Goal: Use online tool/utility: Utilize a website feature to perform a specific function

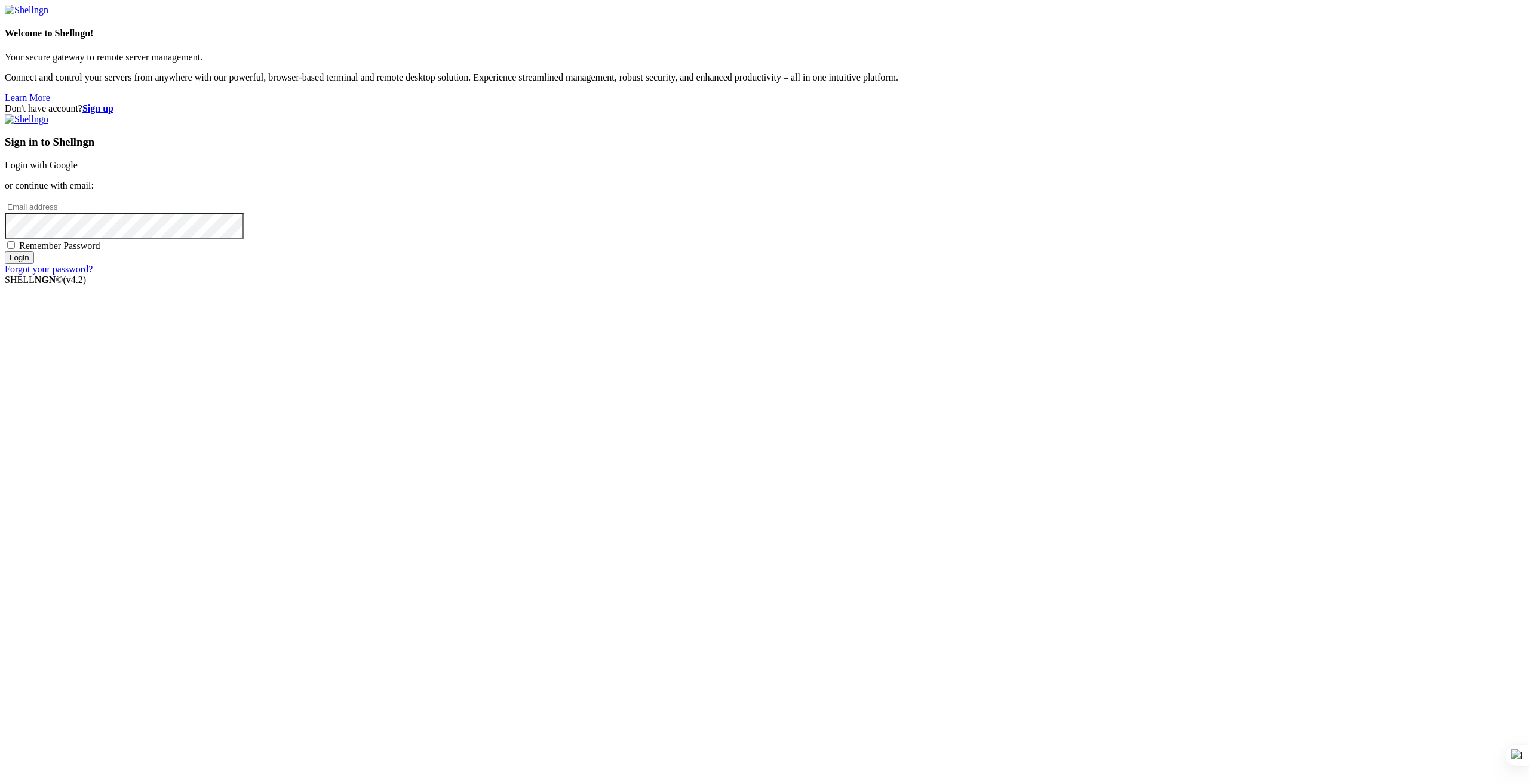
type input "root"
click at [77, 171] on link "Login with Google" at bounding box center [41, 165] width 73 height 10
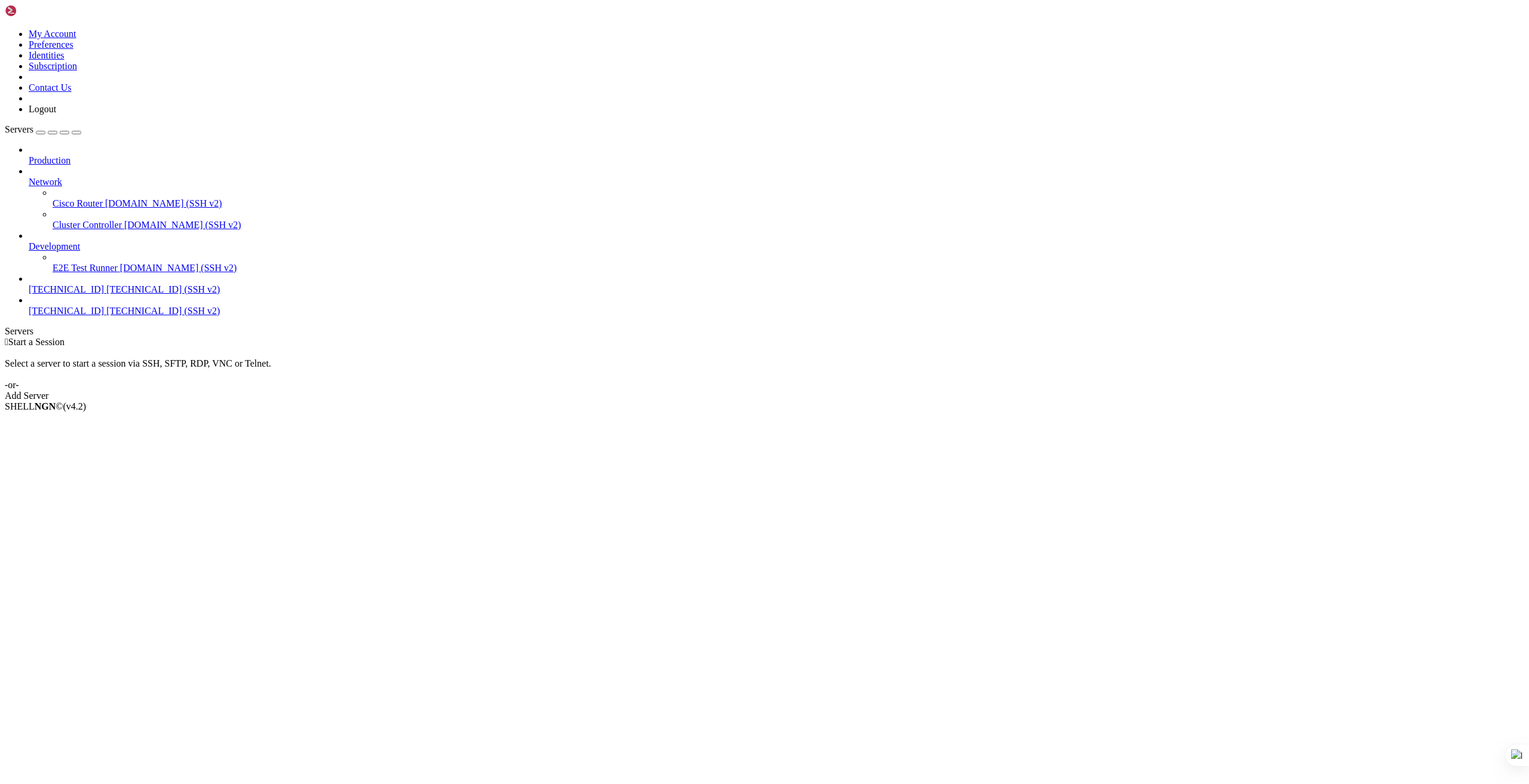
click at [838, 390] on link "Add Server" at bounding box center [764, 395] width 1520 height 10
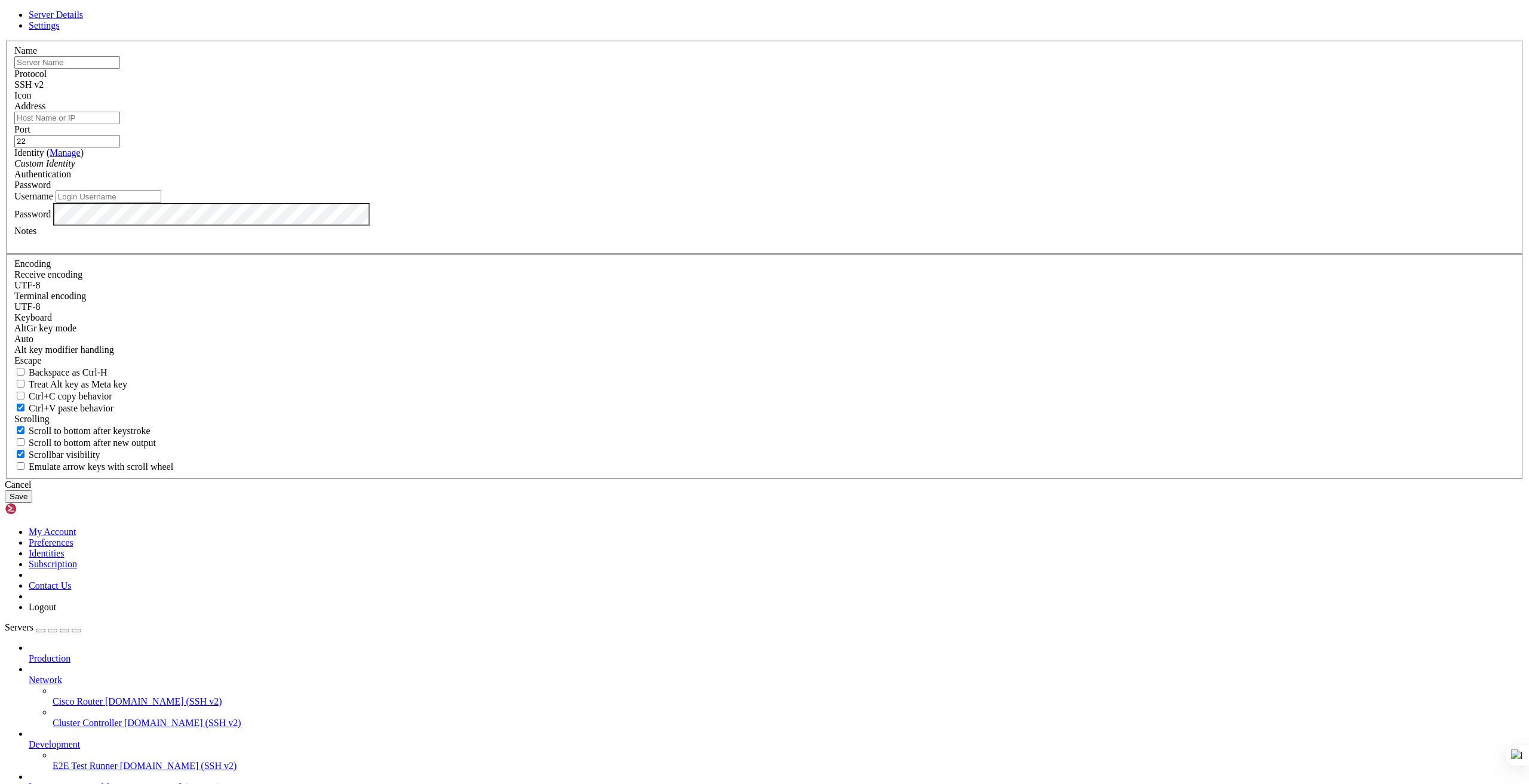
click at [120, 69] on input "text" at bounding box center [67, 62] width 106 height 12
type input "[TECHNICAL_ID]"
click at [120, 124] on input "Address" at bounding box center [67, 118] width 106 height 12
paste input "[TECHNICAL_ID]"
type input "[TECHNICAL_ID]"
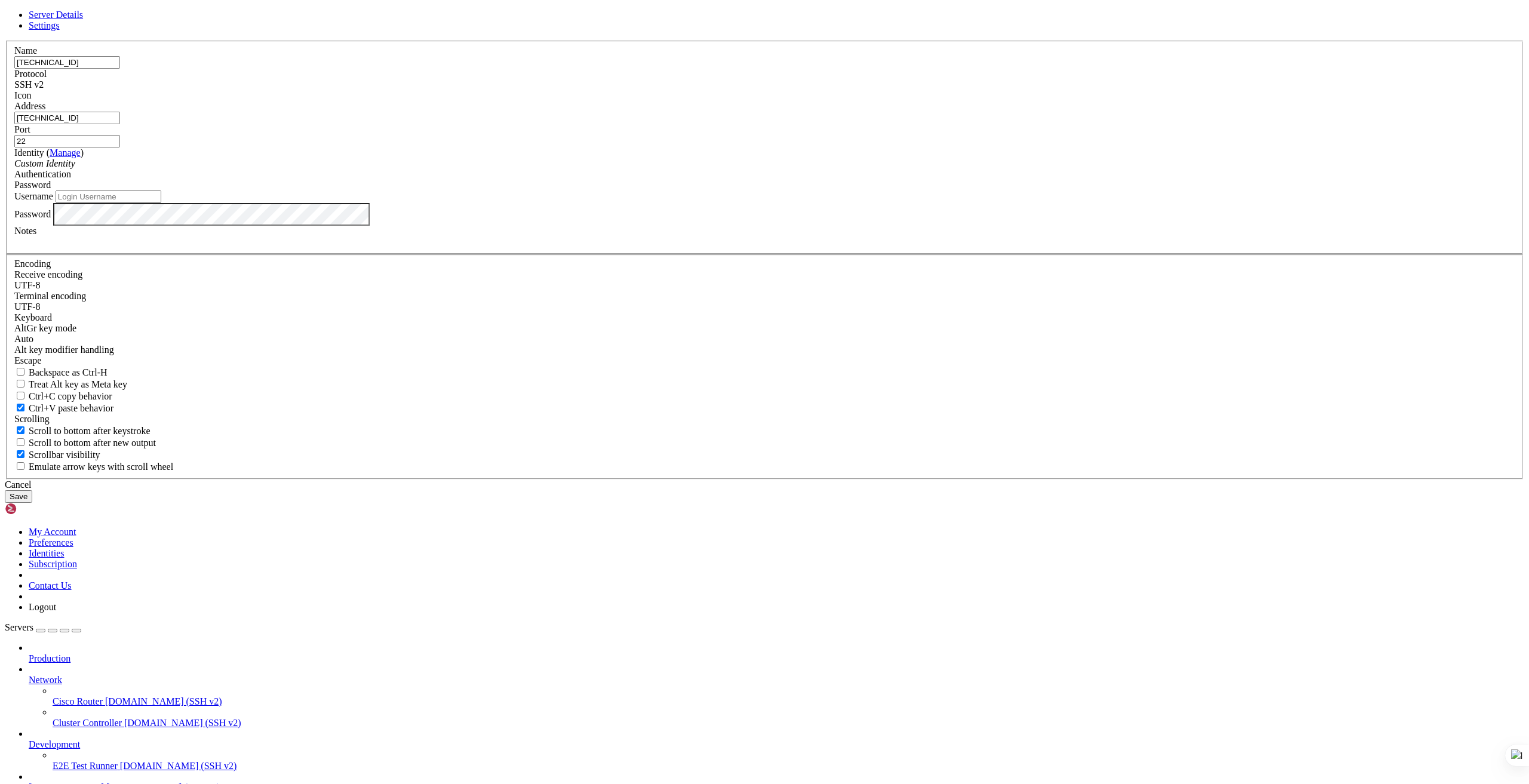
click at [649, 503] on div "Server Details Settings Name [TECHNICAL_ID] Protocol SSH v2 Icon" at bounding box center [764, 255] width 1520 height 493
click at [161, 203] on input "Username" at bounding box center [108, 196] width 106 height 12
type input "root"
drag, startPoint x: 791, startPoint y: 323, endPoint x: 767, endPoint y: 348, distance: 34.7
click at [767, 254] on fieldset "Name [TECHNICAL_ID] Protocol SSH v2 Icon Address [TECHNICAL_ID] ( )" at bounding box center [764, 147] width 1518 height 214
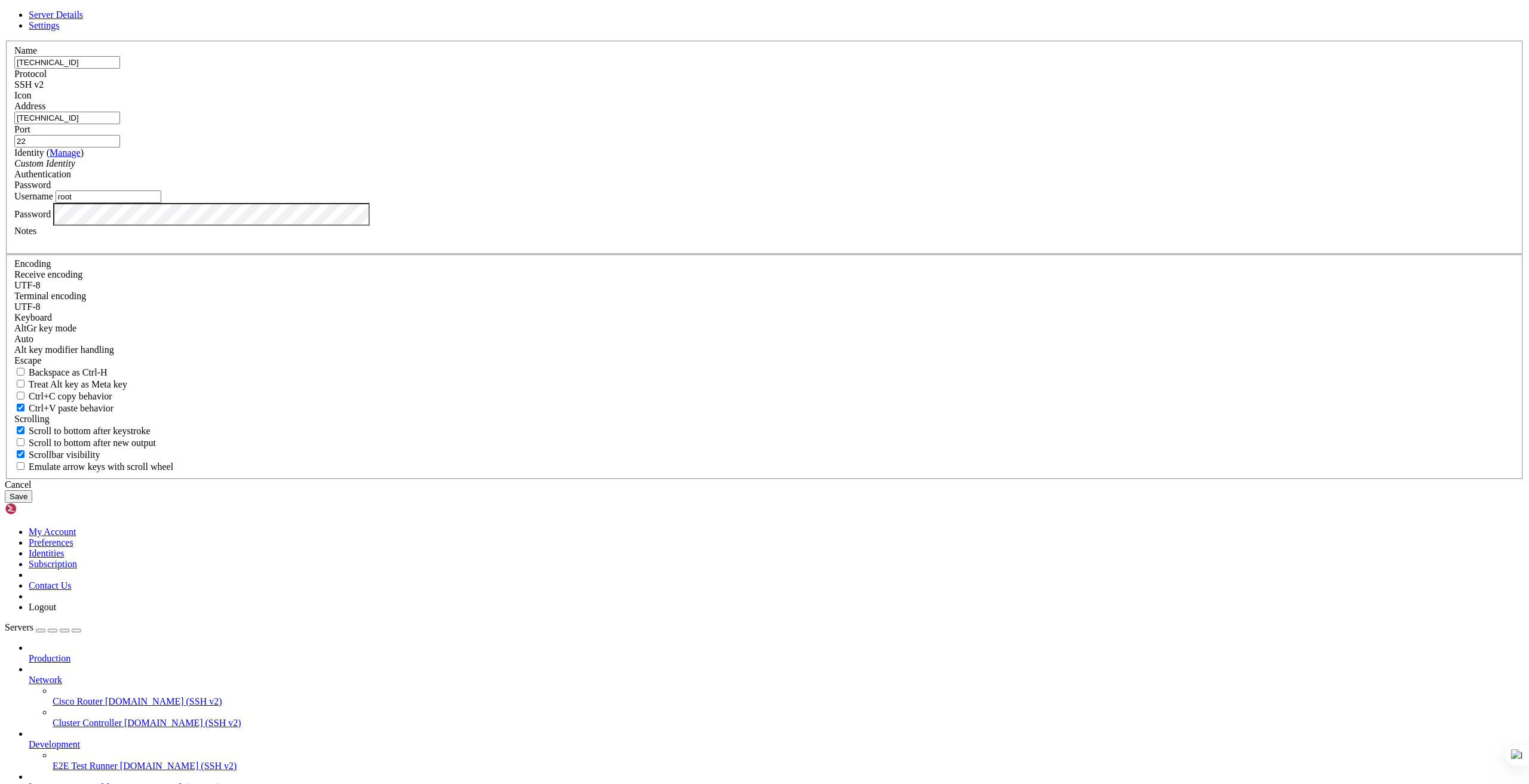
paste input "4700"
type input "24700"
click at [32, 503] on button "Save" at bounding box center [18, 496] width 27 height 12
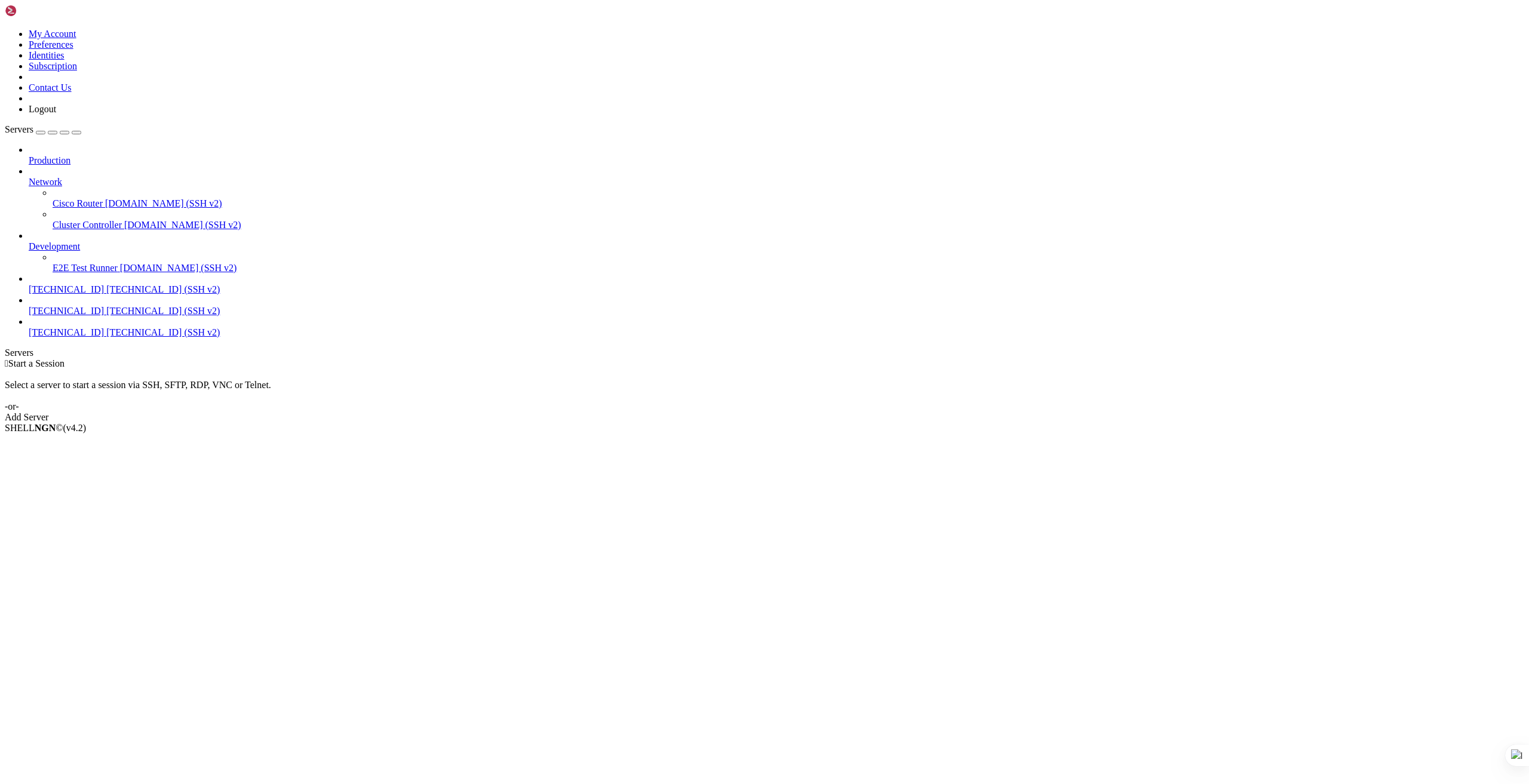
click at [847, 412] on div "Add Server" at bounding box center [764, 416] width 1520 height 10
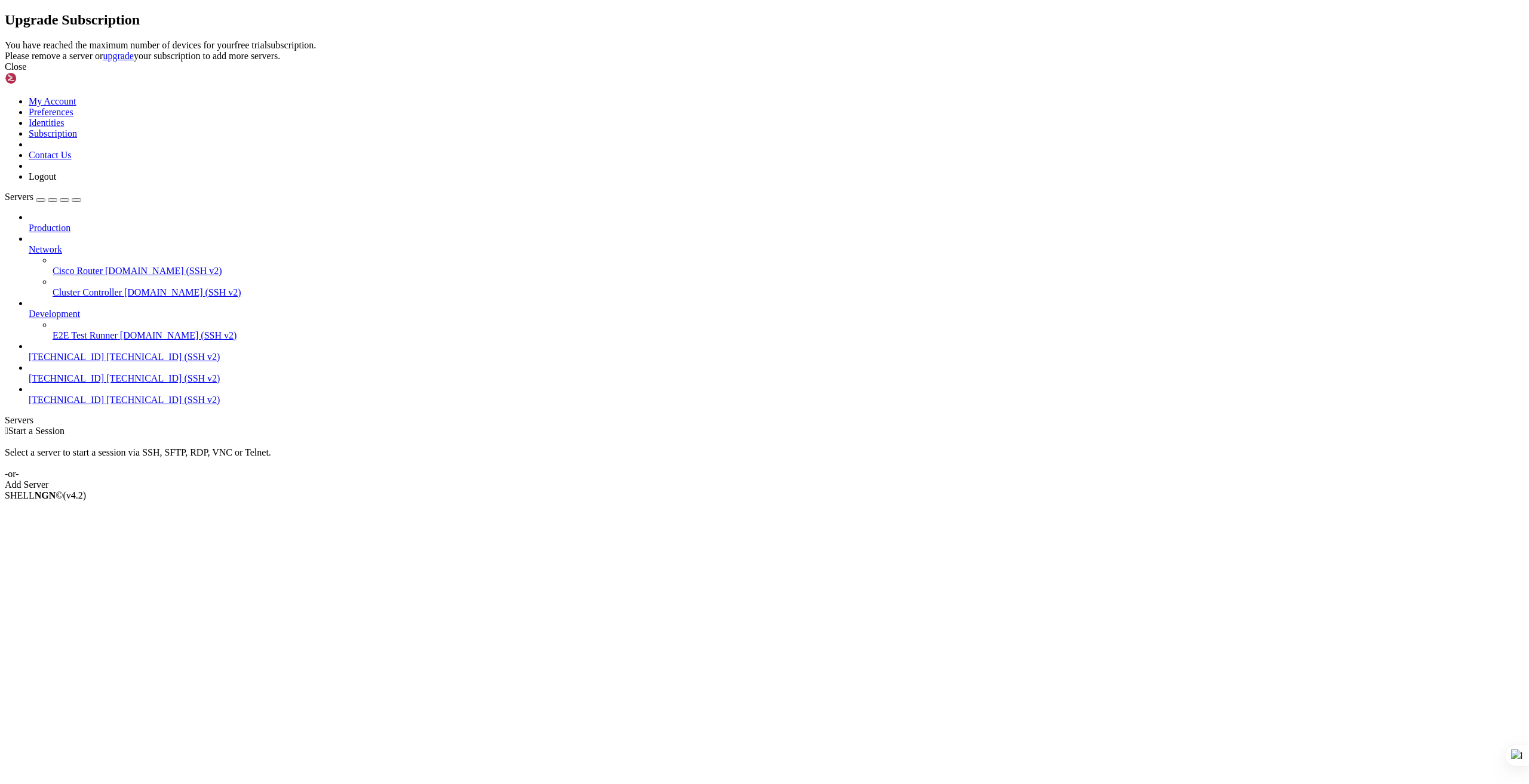
click at [5, 40] on icon at bounding box center [5, 40] width 0 height 0
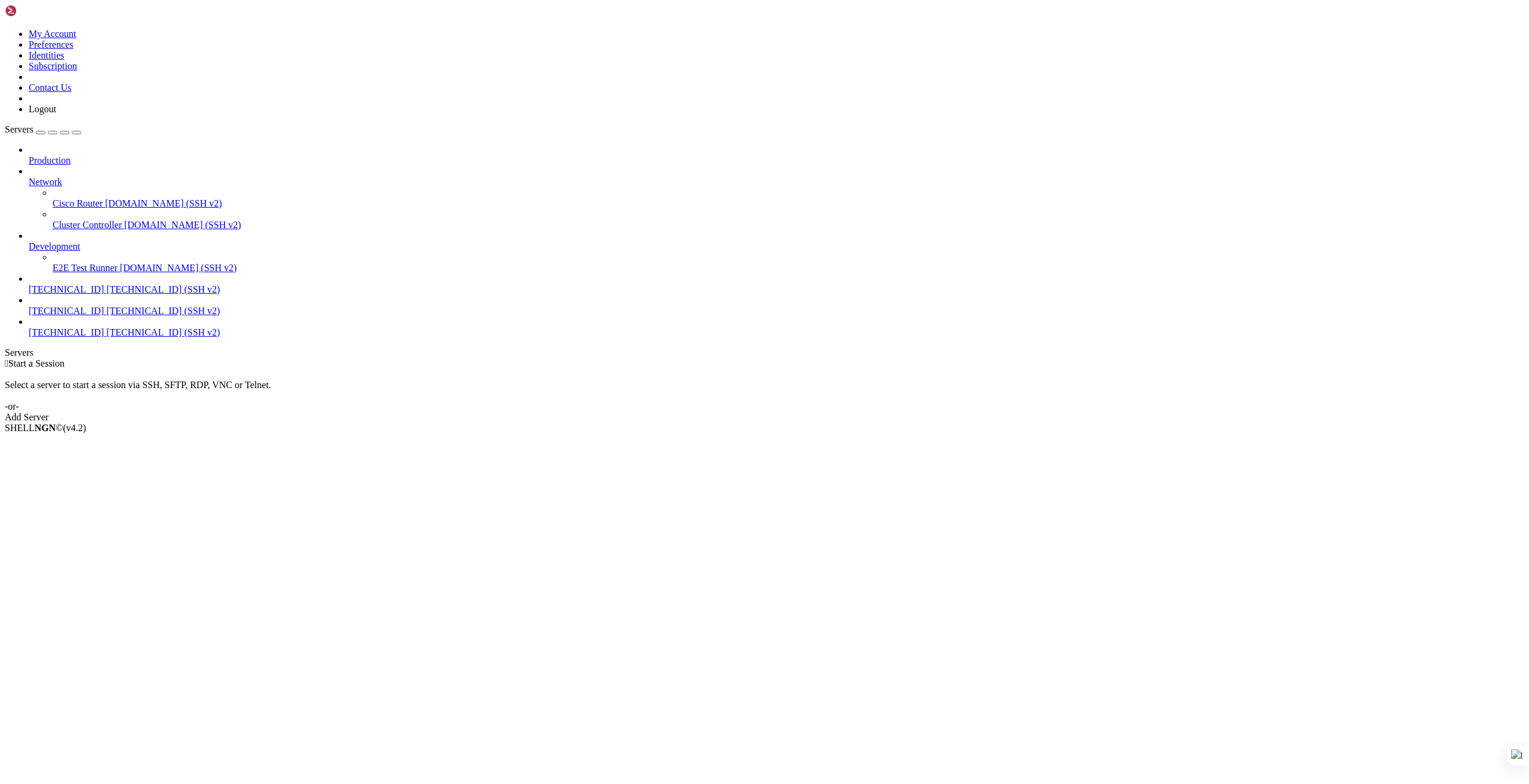
click at [85, 327] on span "[TECHNICAL_ID]" at bounding box center [66, 332] width 75 height 10
click at [84, 327] on span "[TECHNICAL_ID]" at bounding box center [66, 332] width 75 height 10
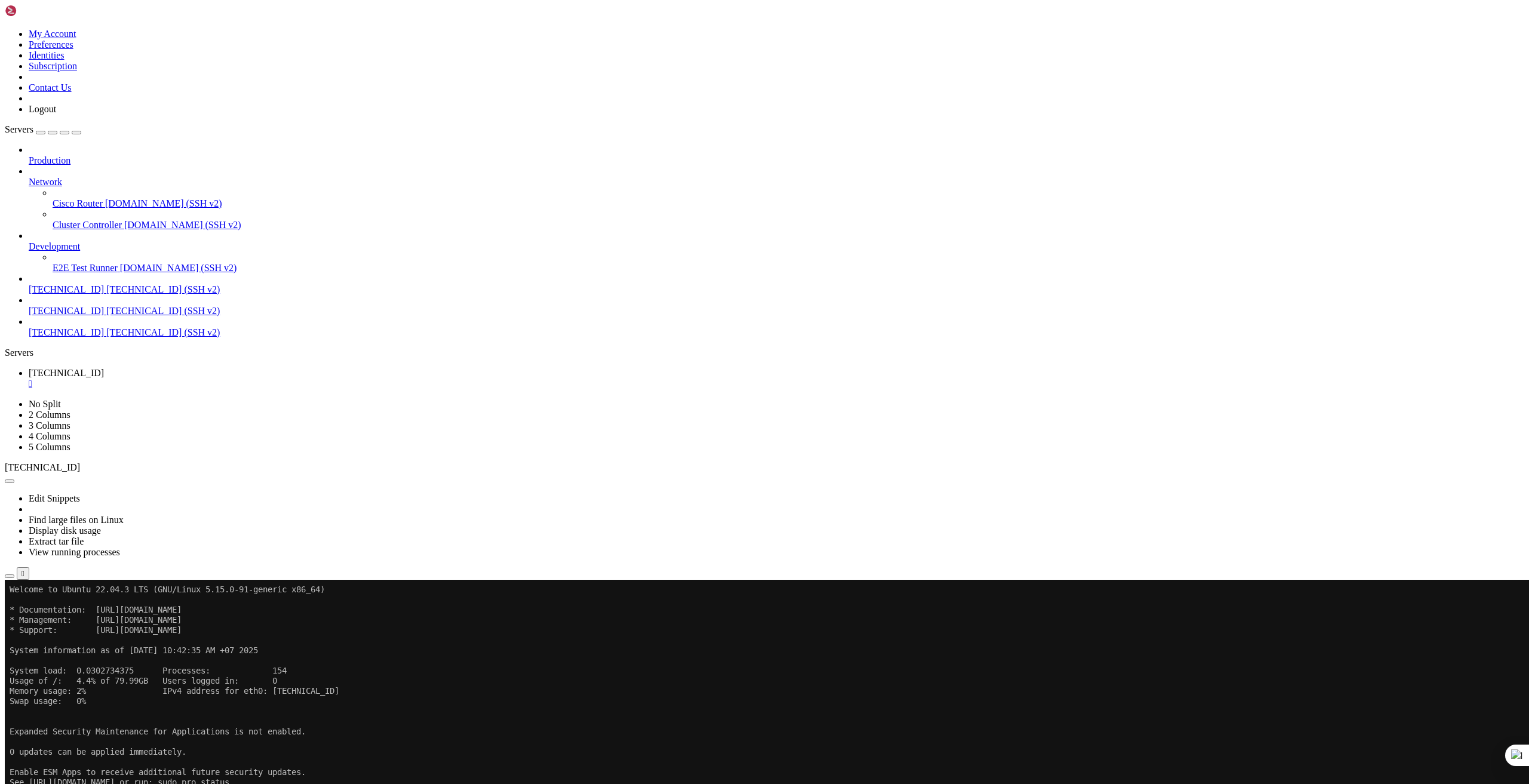
scroll to position [11, 3]
click at [92, 327] on span "[TECHNICAL_ID]" at bounding box center [66, 332] width 75 height 10
click at [138, 664] on li "Rename" at bounding box center [82, 669] width 108 height 10
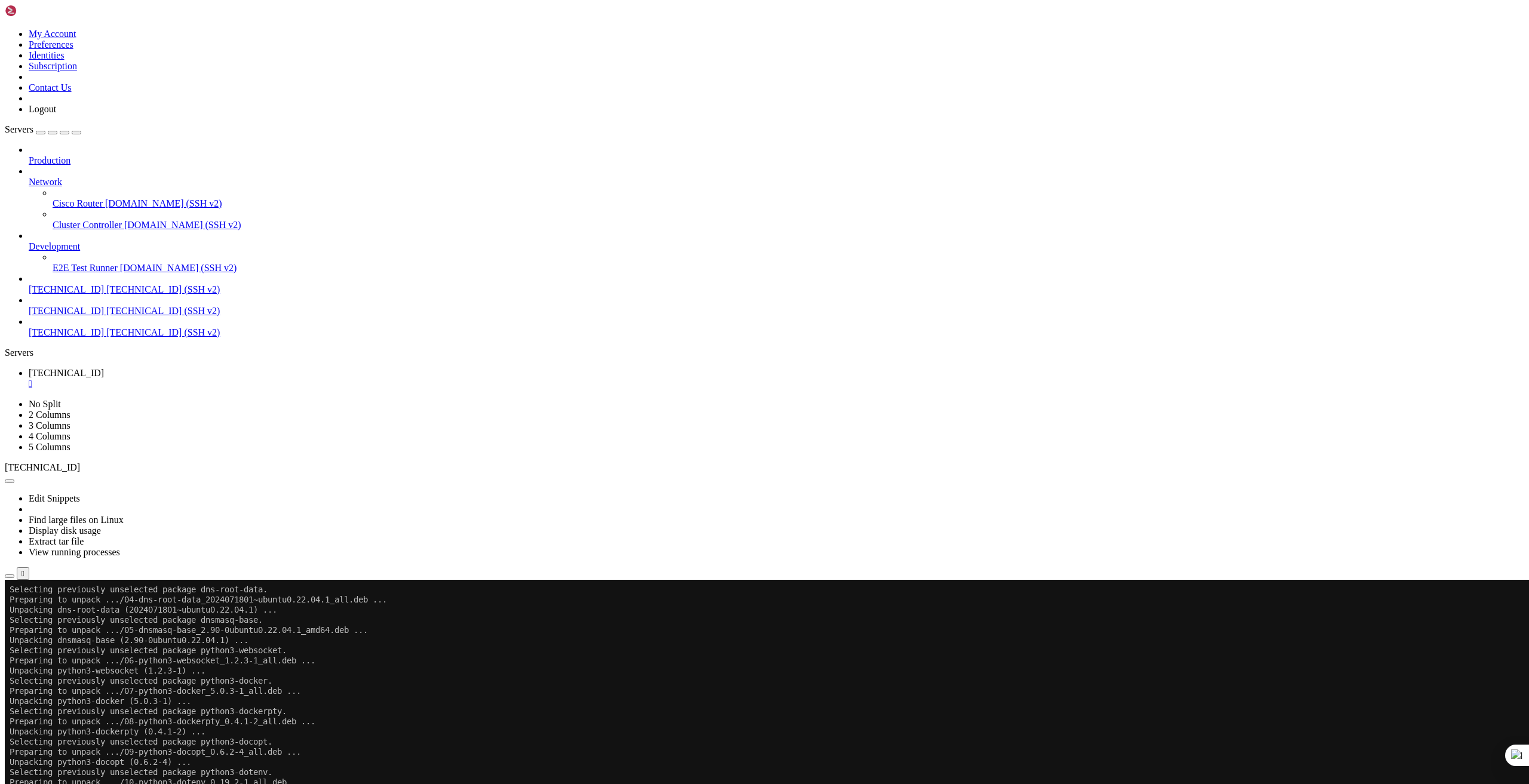
scroll to position [1533, 0]
drag, startPoint x: 469, startPoint y: 880, endPoint x: 469, endPoint y: 890, distance: 10.0
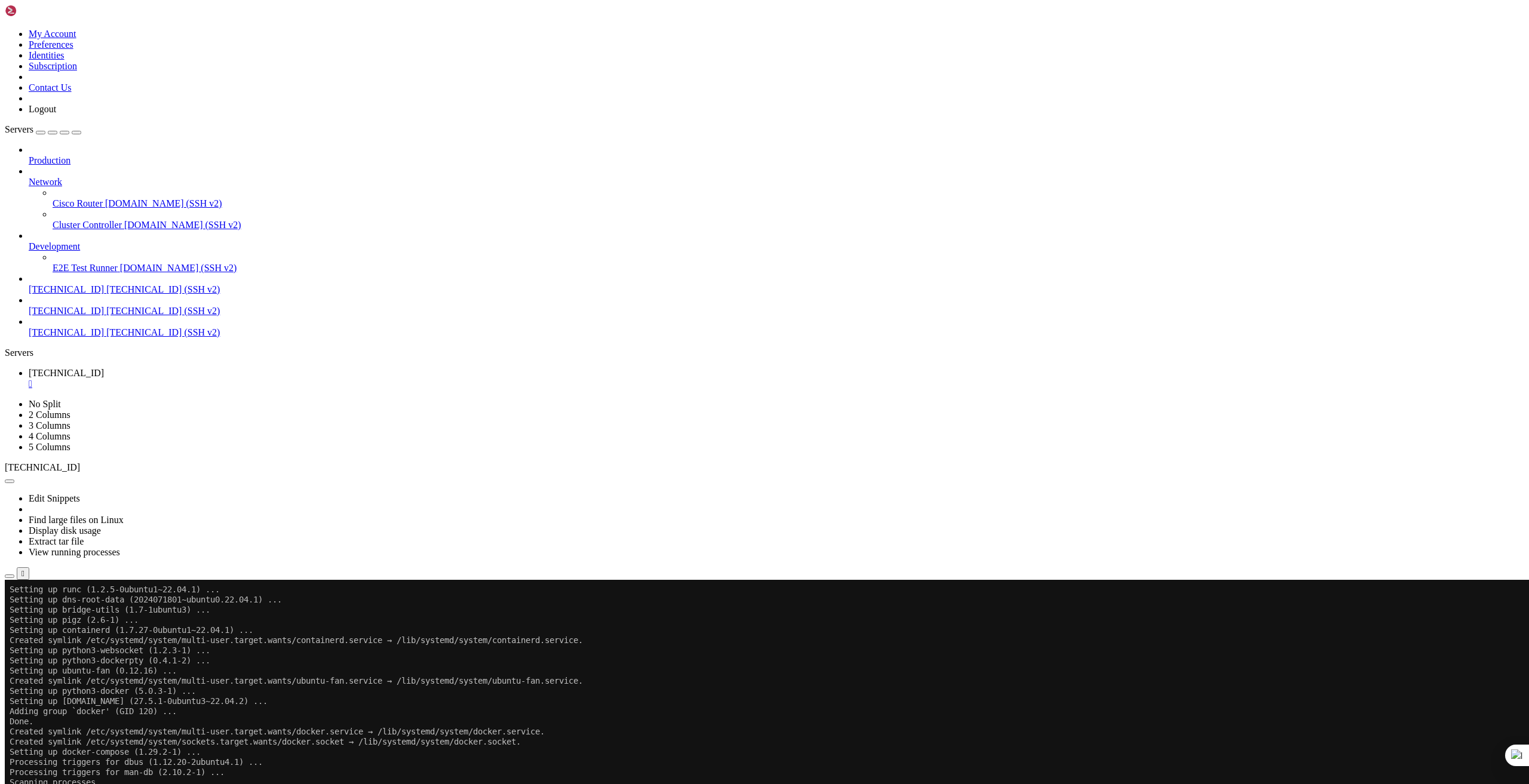
scroll to position [2031, 0]
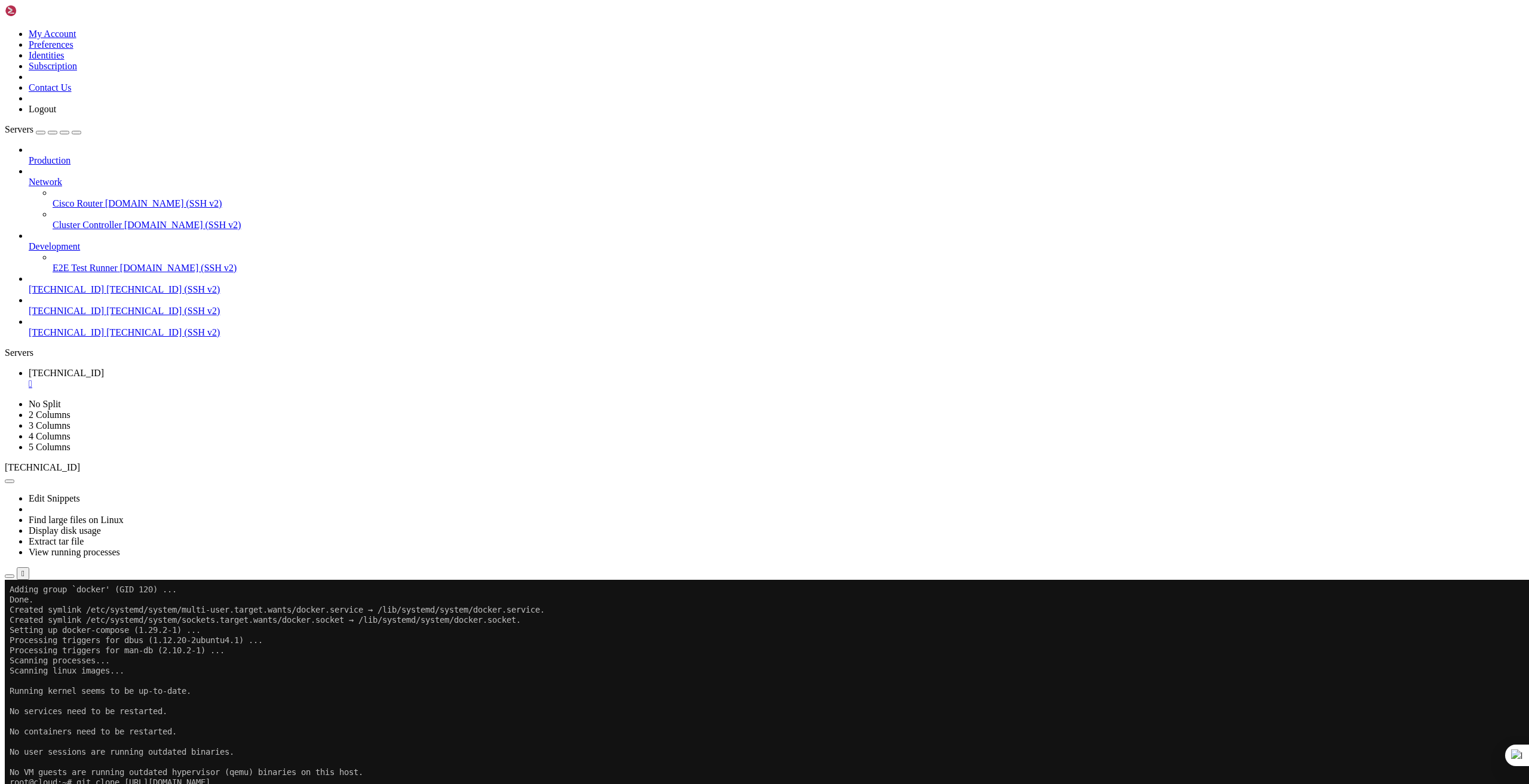
drag, startPoint x: 495, startPoint y: 977, endPoint x: 9, endPoint y: 935, distance: 487.8
drag, startPoint x: 928, startPoint y: 669, endPoint x: 935, endPoint y: 638, distance: 31.8
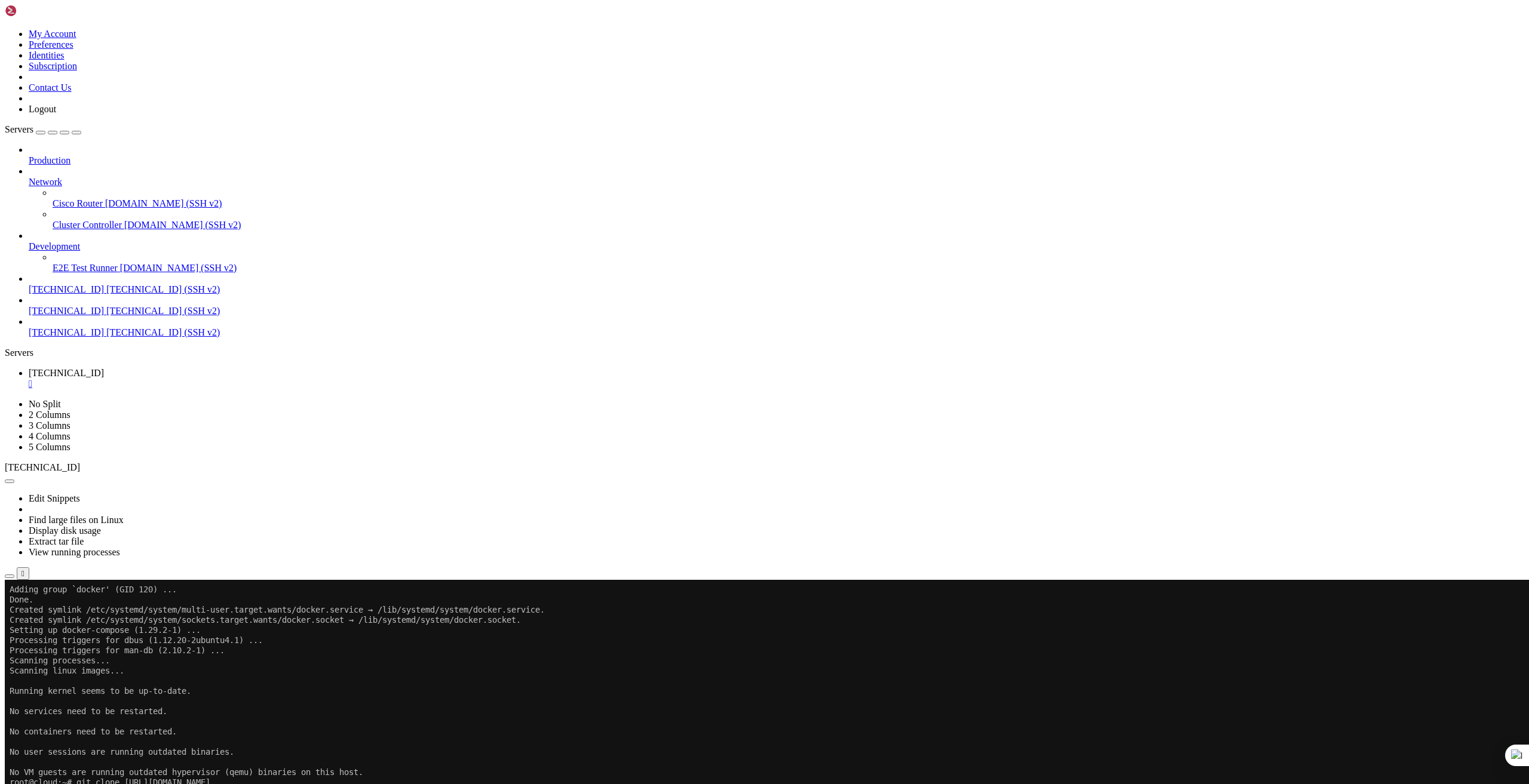
drag, startPoint x: 541, startPoint y: 977, endPoint x: 34, endPoint y: 952, distance: 507.6
copy div "root@cloud:~/download_music# sudo apt install [DOMAIN_NAME] docker-compose Wait…"
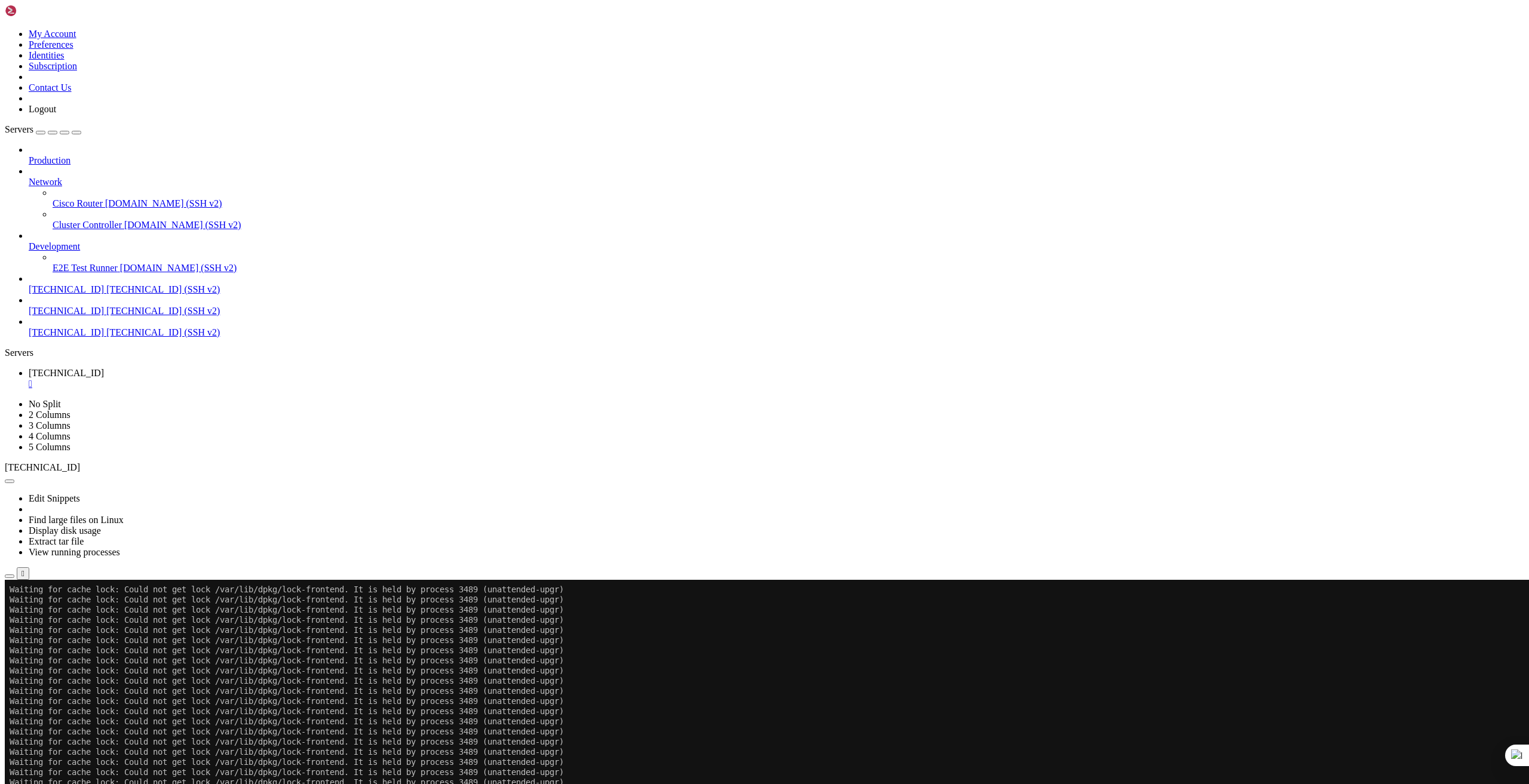
scroll to position [4883, 0]
drag, startPoint x: 337, startPoint y: 1265, endPoint x: 11, endPoint y: 1231, distance: 327.8
copy div "root@cloud:~/download_music# ps -aux | grep unattended root 853 0.0 0.1 109752 …"
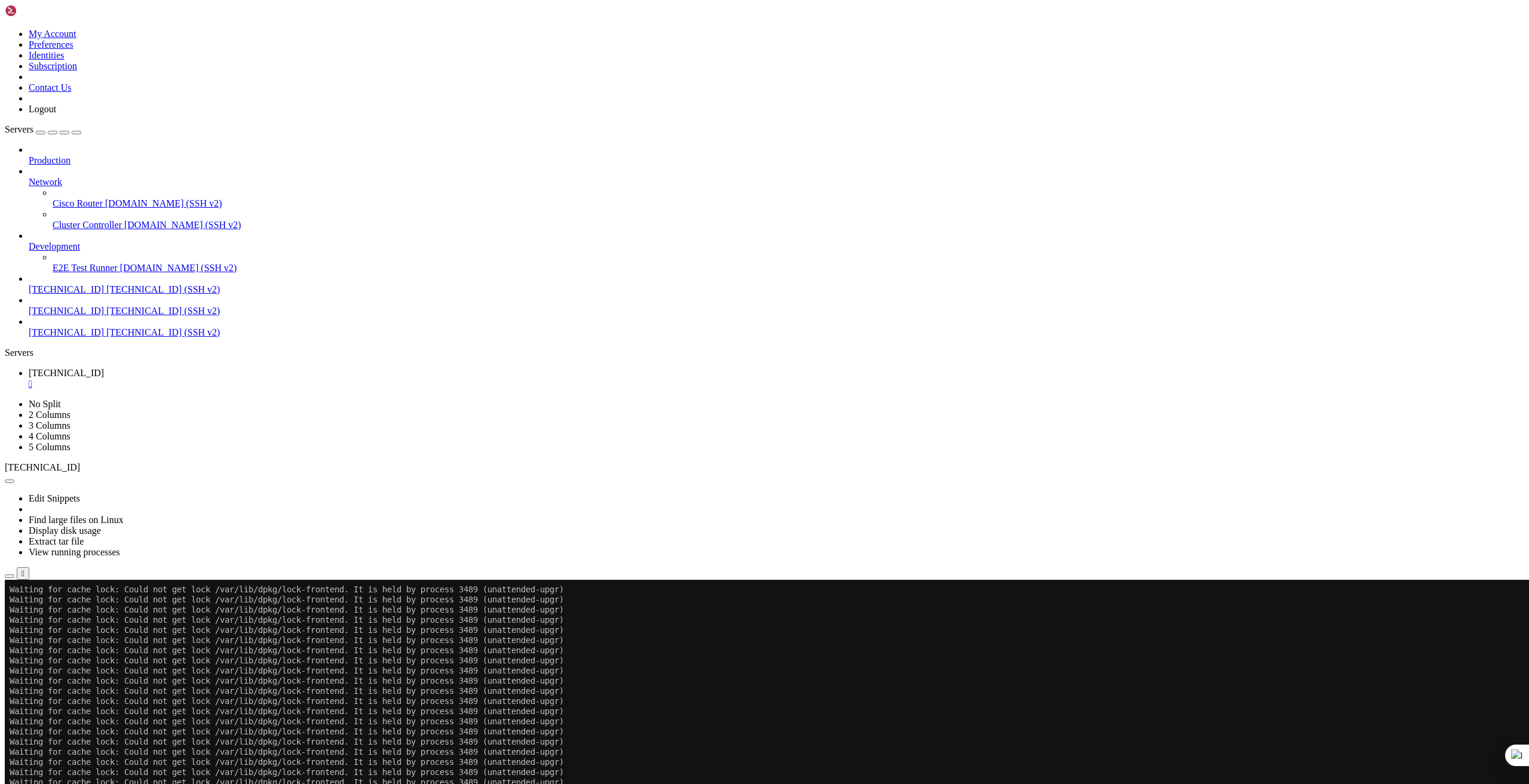
drag, startPoint x: 641, startPoint y: 931, endPoint x: 640, endPoint y: 938, distance: 7.1
drag, startPoint x: 591, startPoint y: 910, endPoint x: 591, endPoint y: 919, distance: 9.0
drag, startPoint x: 127, startPoint y: 1271, endPoint x: 11, endPoint y: 1251, distance: 117.7
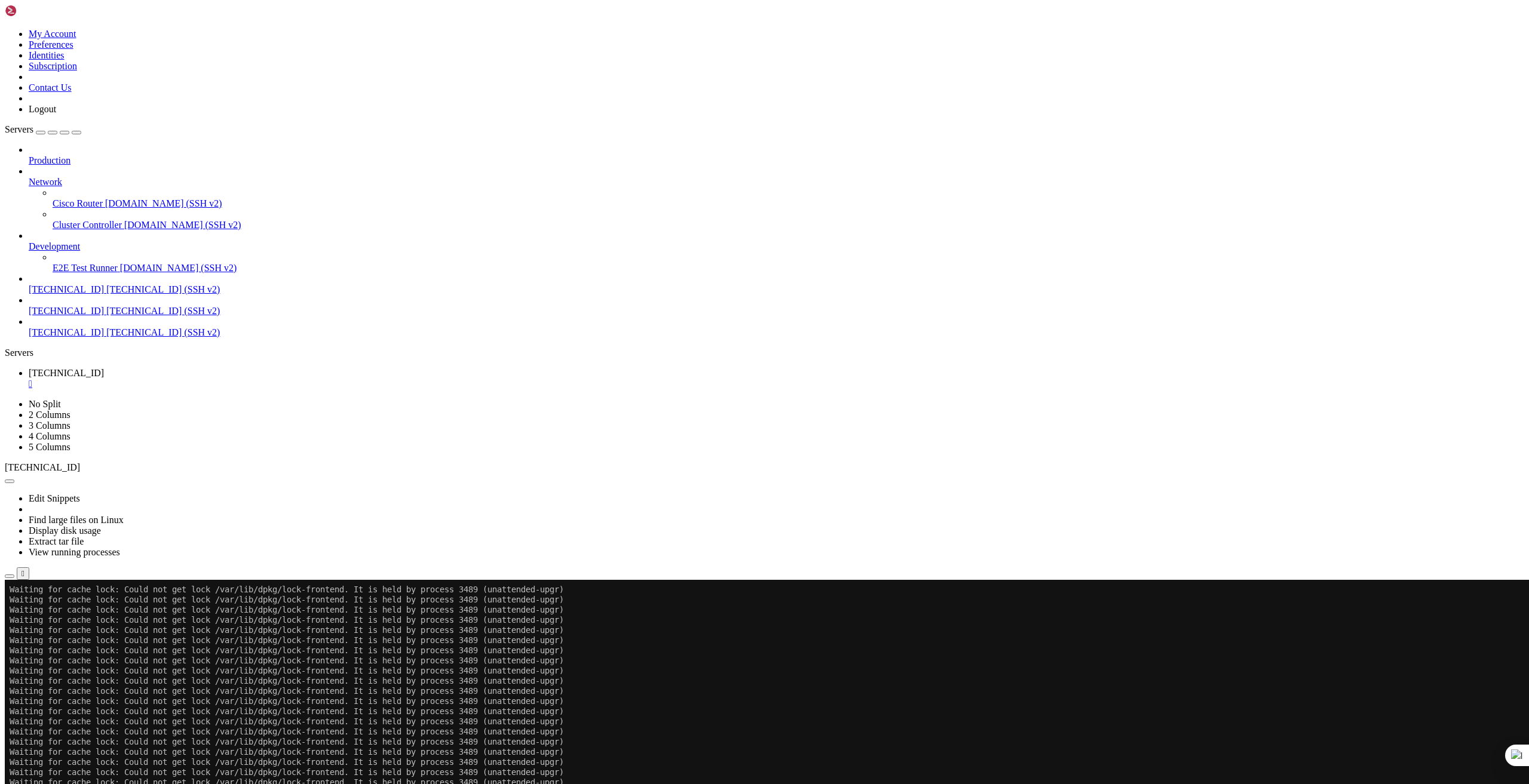
copy div "root@cloud:~/download_music# COMPOSE_BAKE=true docker compose build docker: 'co…"
drag, startPoint x: 275, startPoint y: 1269, endPoint x: 9, endPoint y: 1256, distance: 266.3
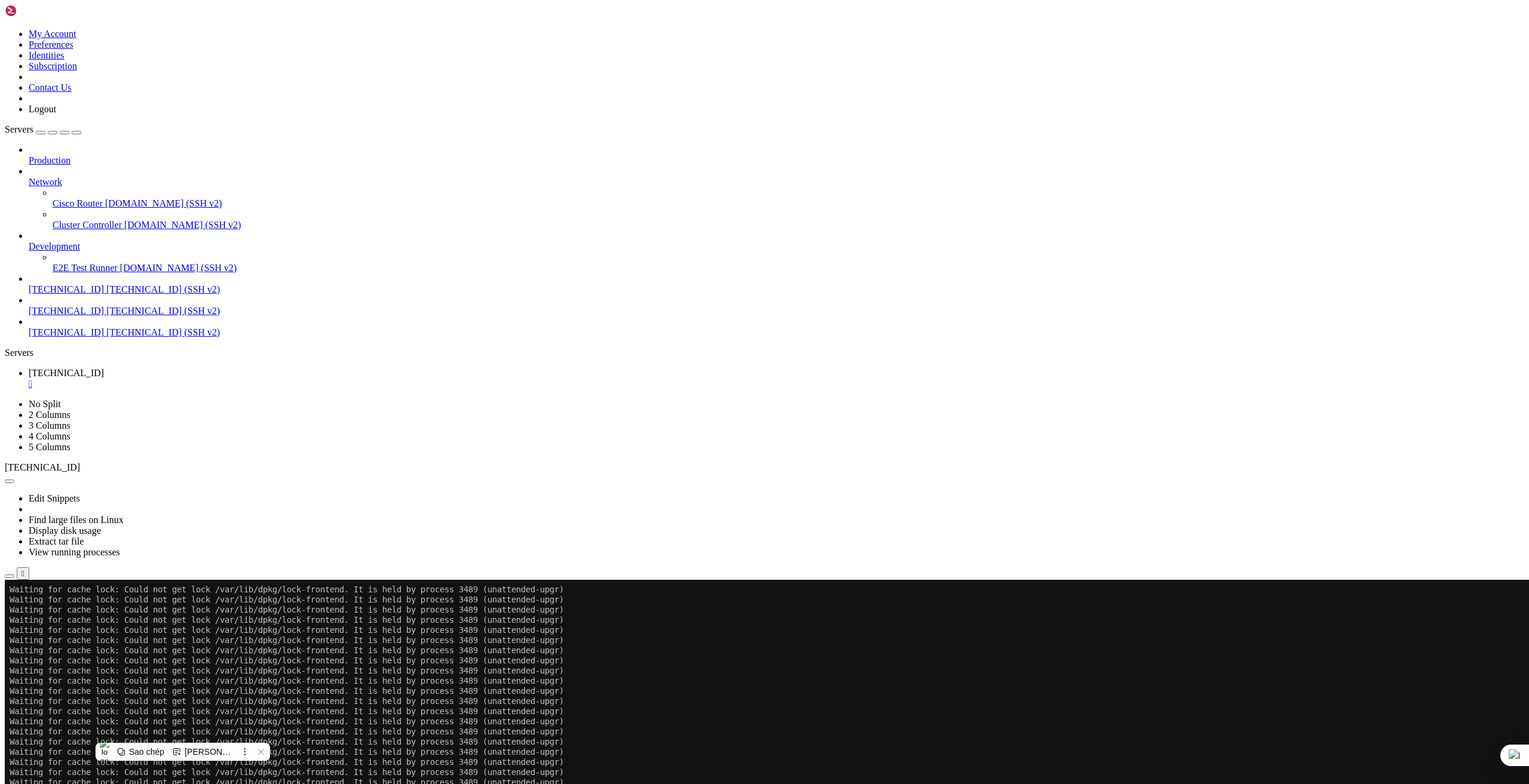
copy div "root@cloud:~/download_music# docker --version Docker version 27.5.1, build 27.5…"
drag, startPoint x: 264, startPoint y: 1273, endPoint x: 24, endPoint y: 1227, distance: 244.4
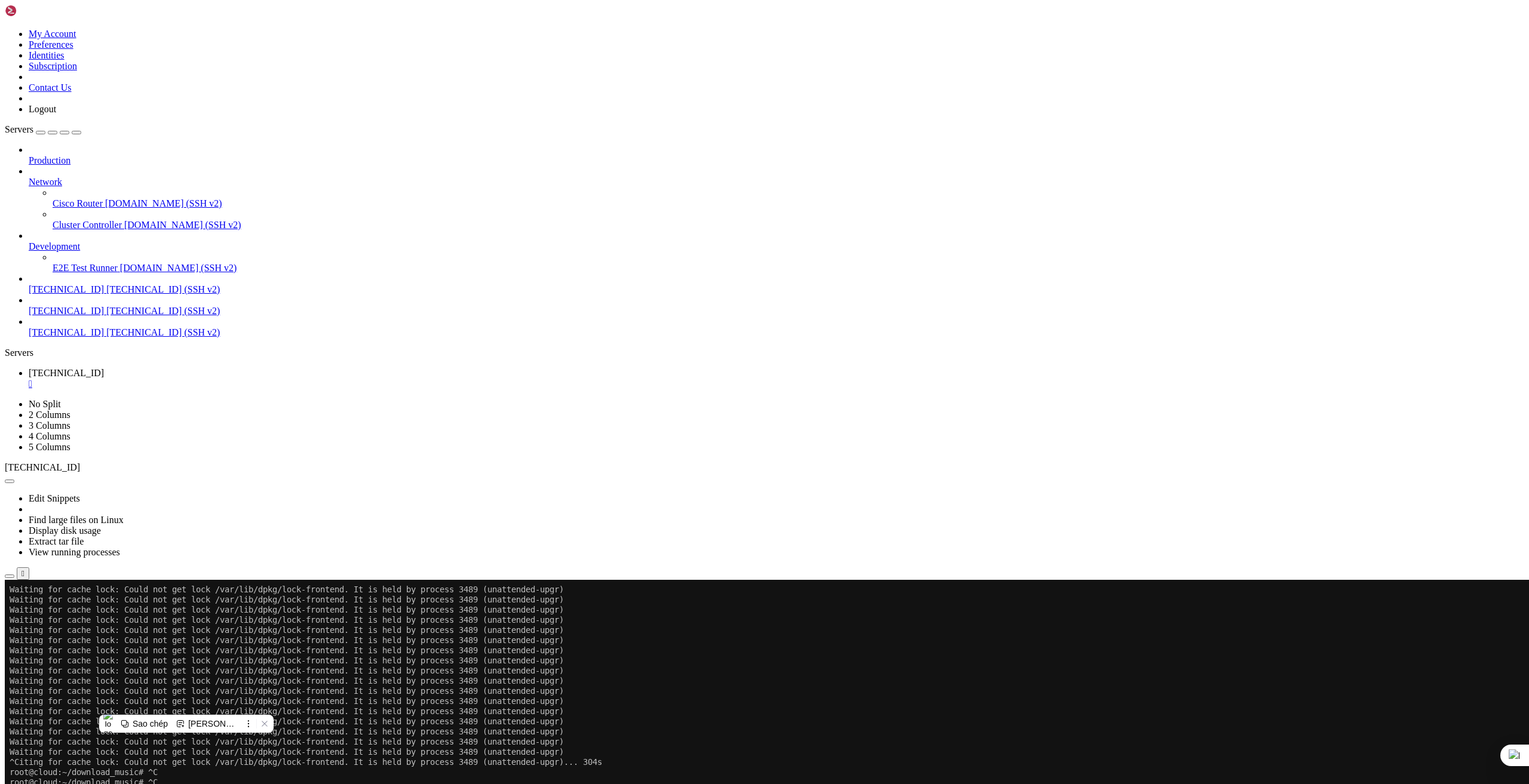
copy div "root@cloud:~/download_music# sudo apt-get install docker-compose-plugin -y Read…"
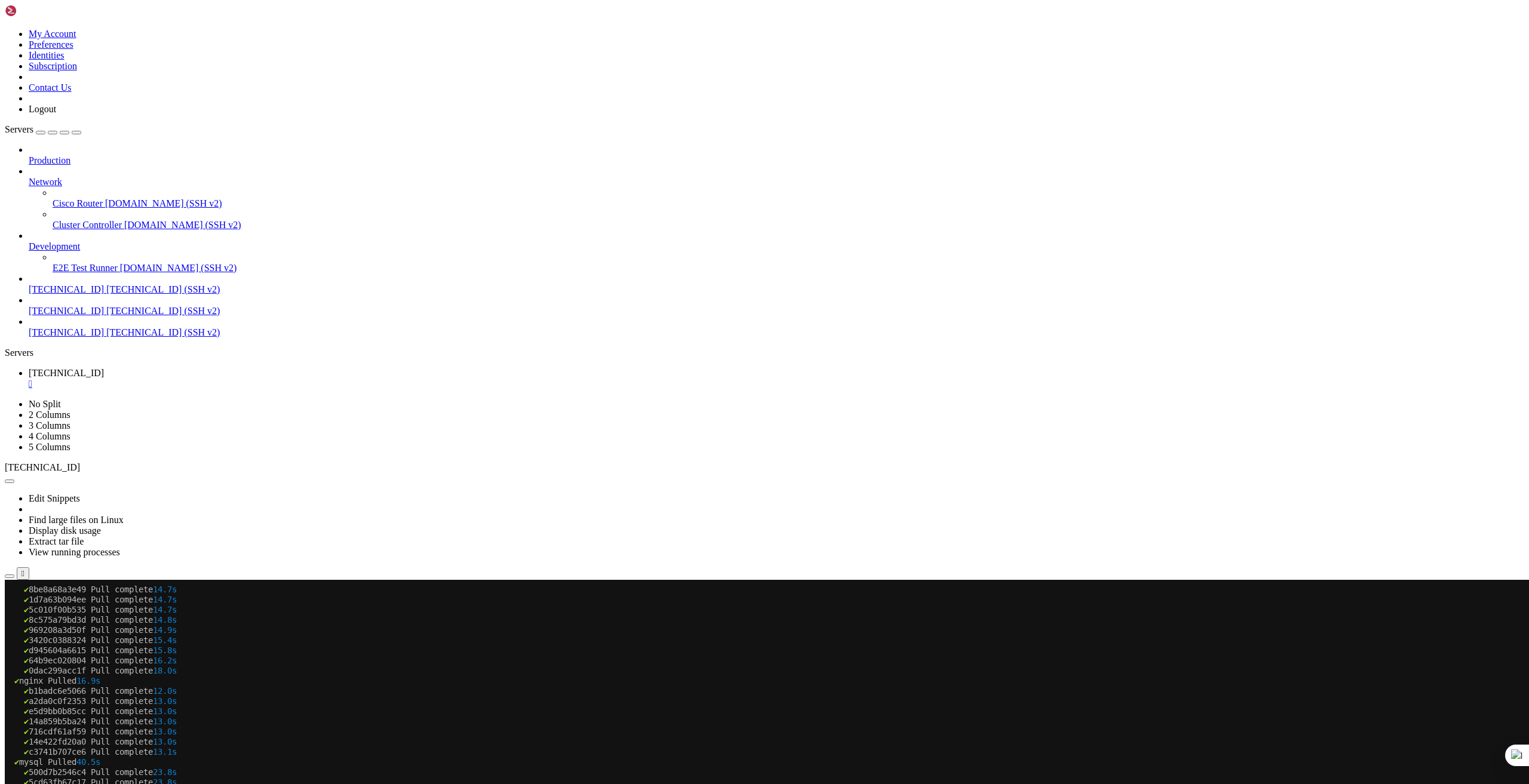
scroll to position [26498, 0]
drag, startPoint x: 204, startPoint y: 1139, endPoint x: 294, endPoint y: 1127, distance: 90.8
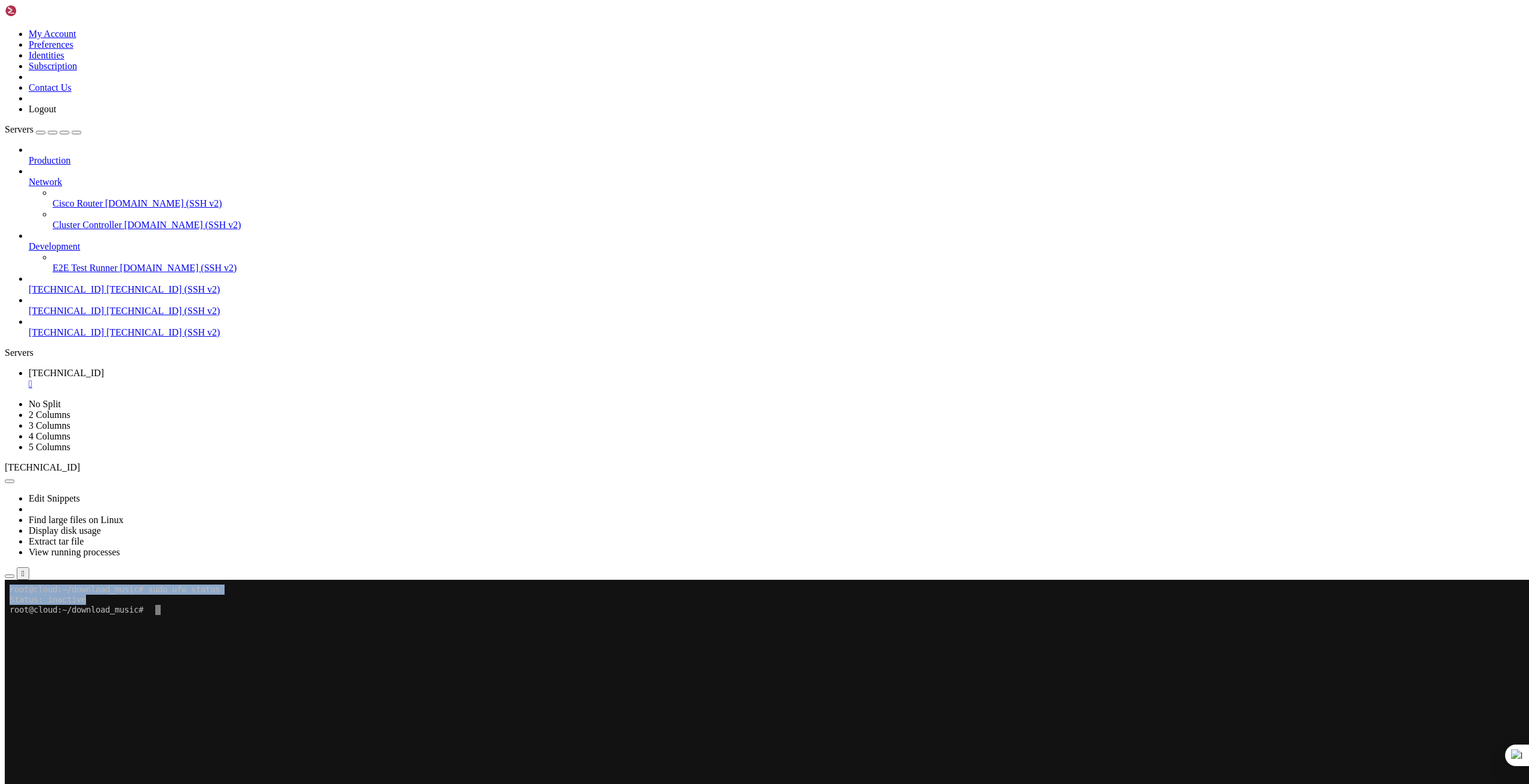
drag, startPoint x: 103, startPoint y: 599, endPoint x: 8, endPoint y: 586, distance: 95.9
copy div "root@cloud:~/download_music# sudo ufw status Status: inactive"
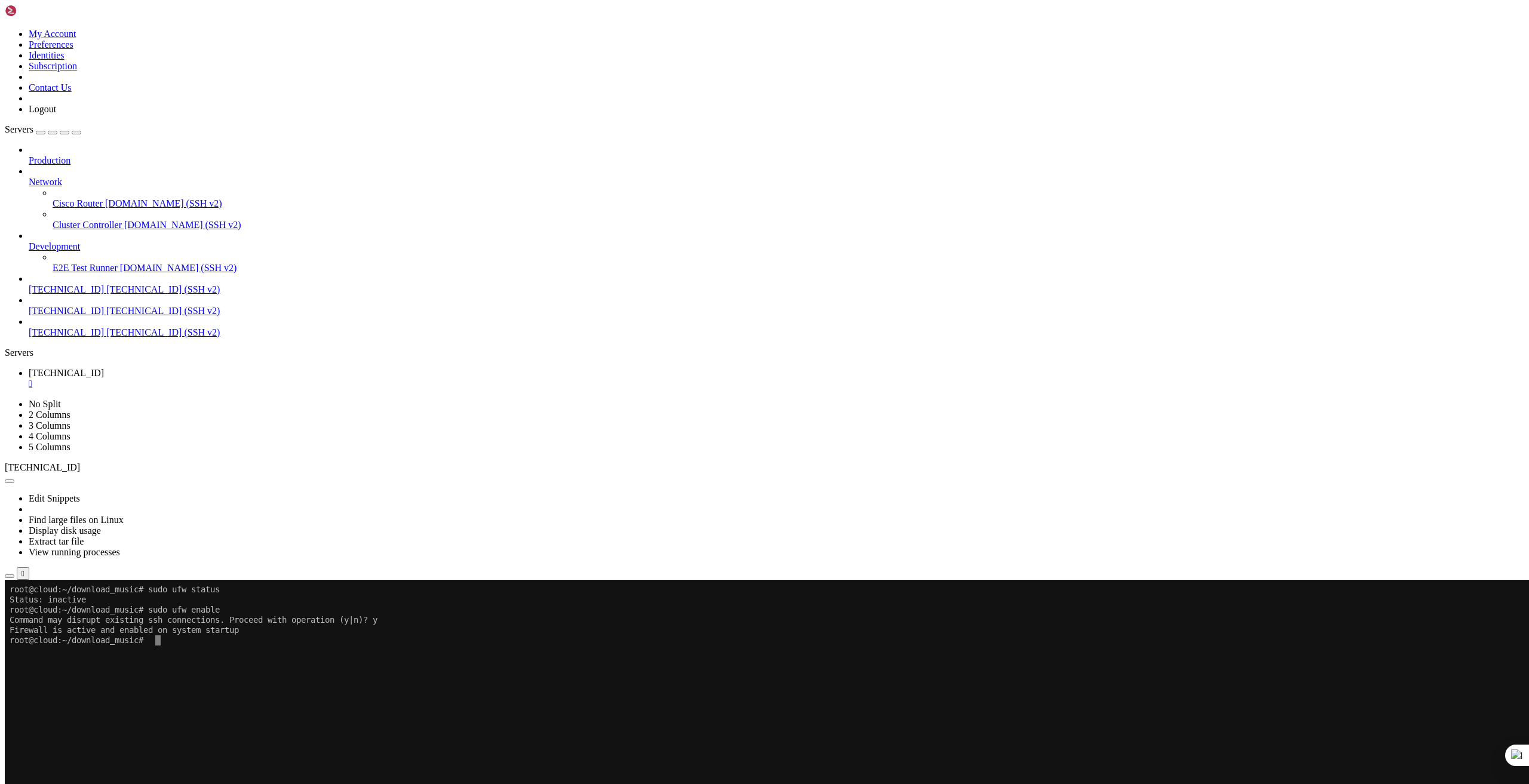
scroll to position [11, 3]
click at [53, 613] on button "Reconnect" at bounding box center [28, 619] width 48 height 12
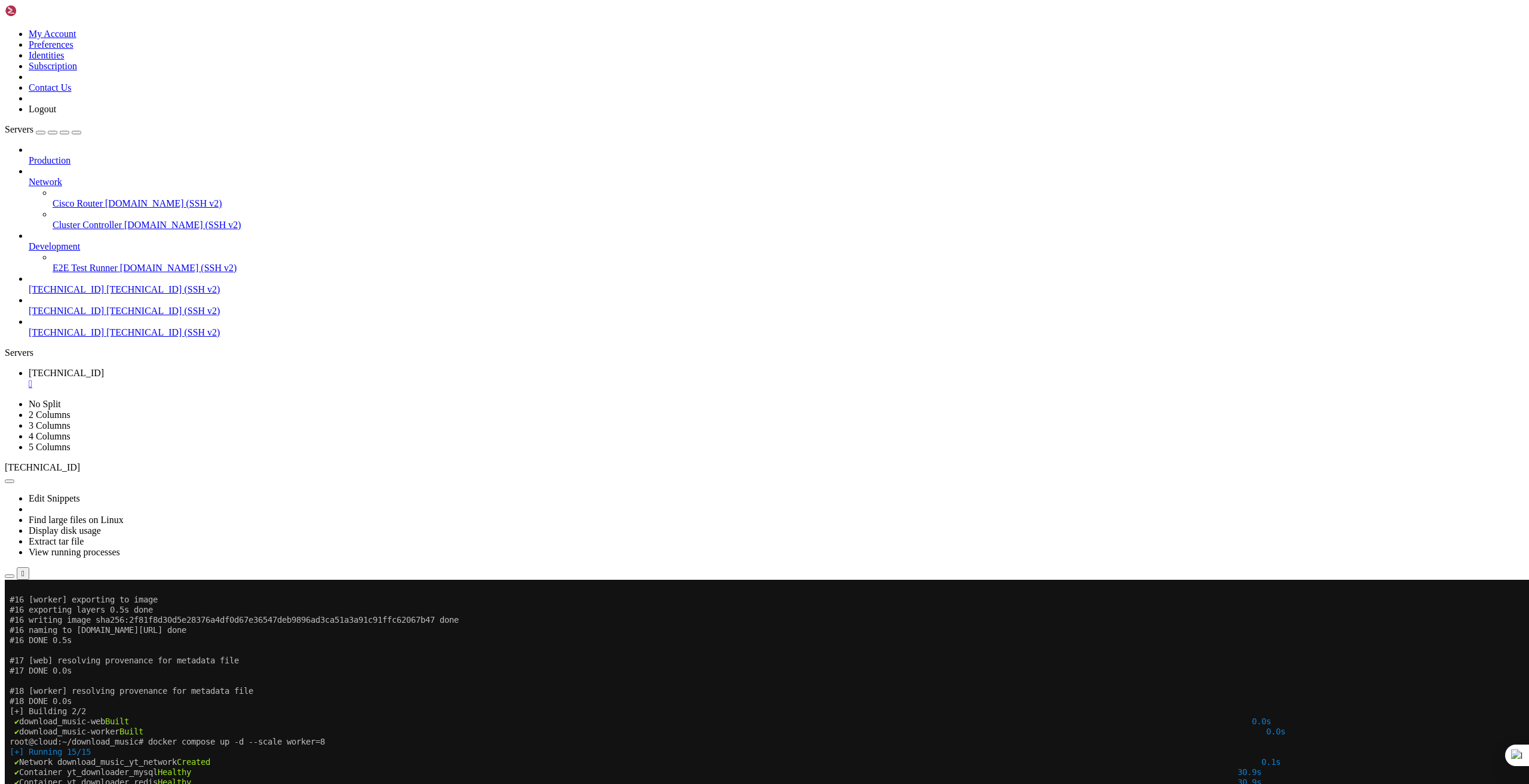
scroll to position [1442, 0]
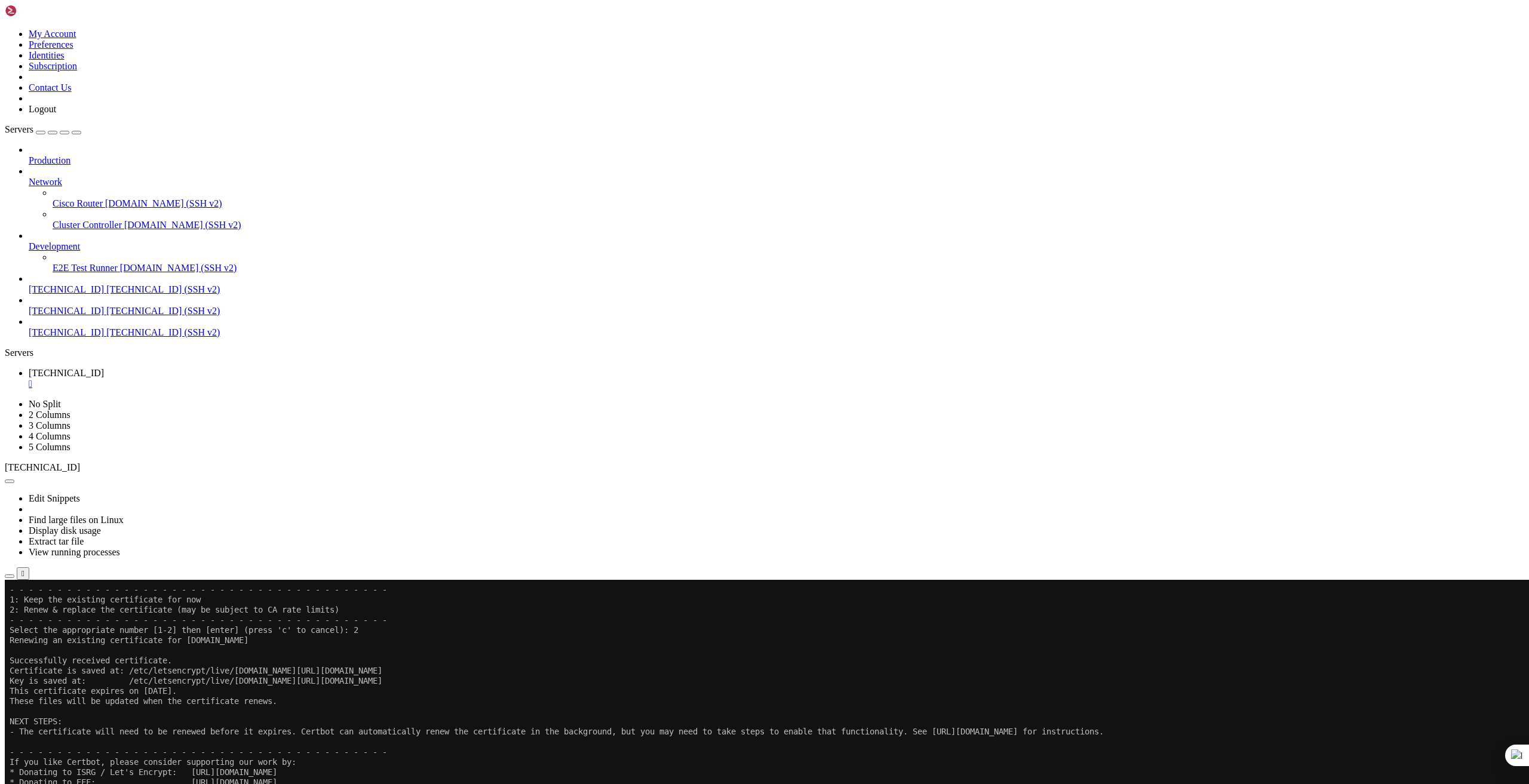
scroll to position [1684, 0]
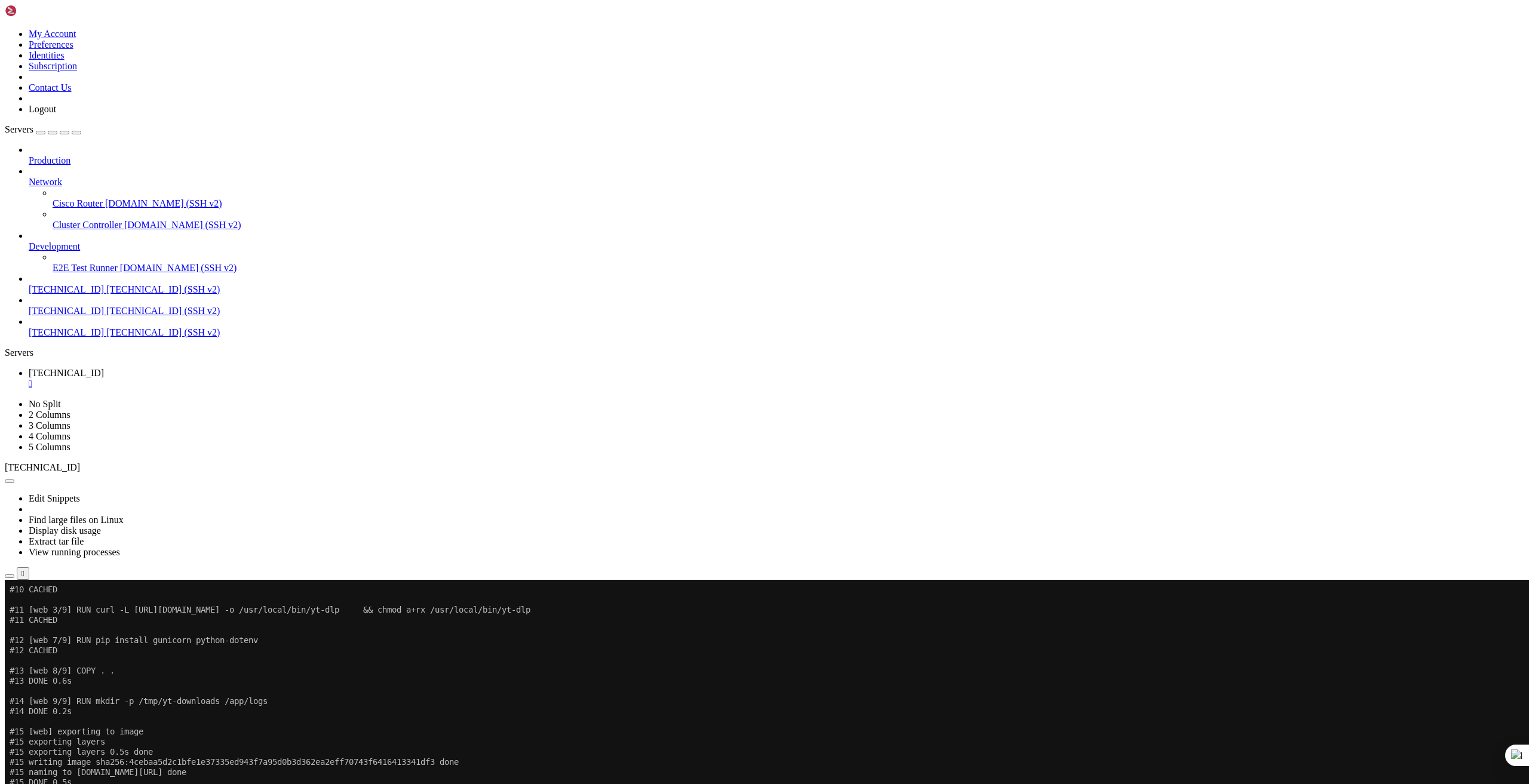
scroll to position [2782, 0]
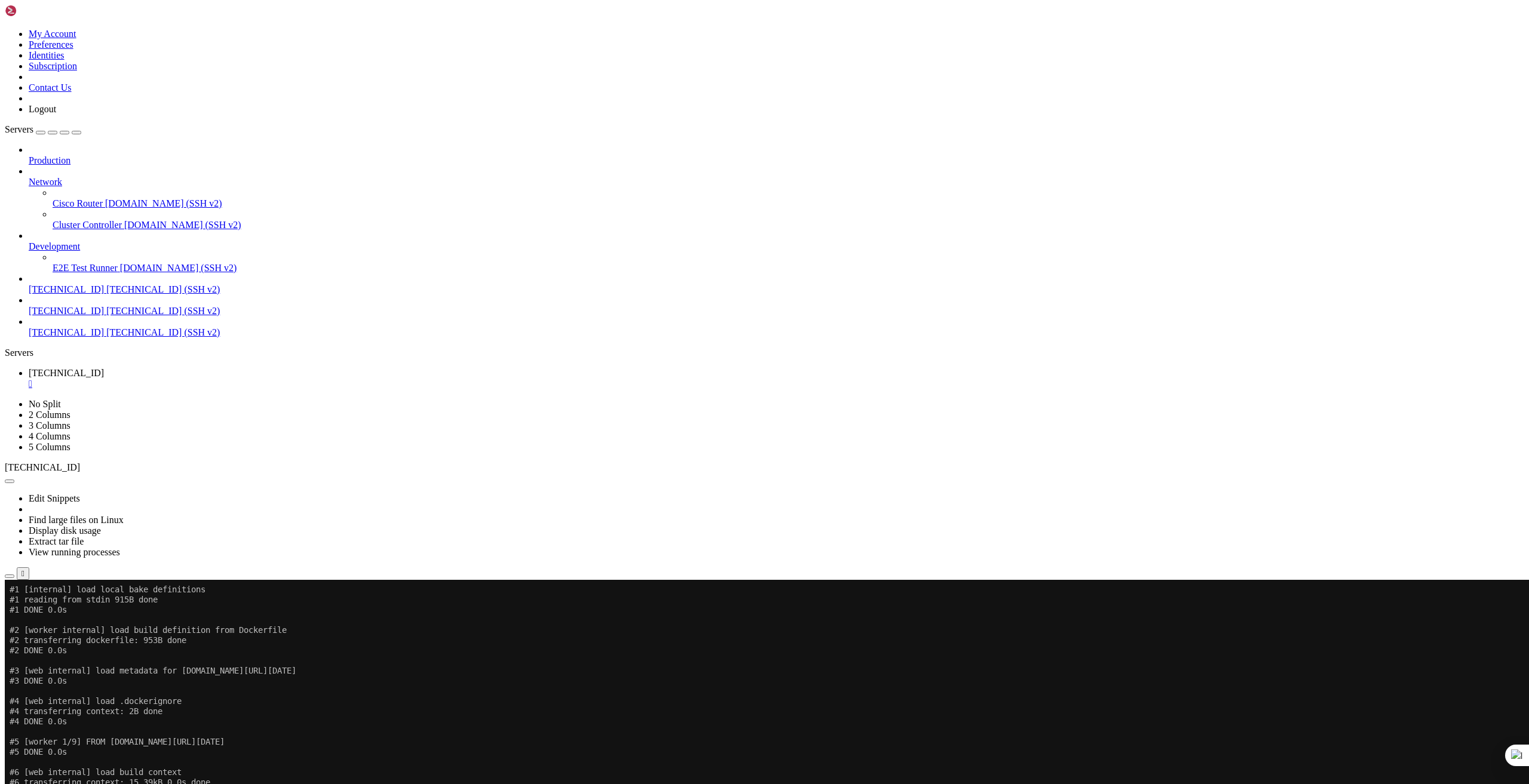
scroll to position [3817, 0]
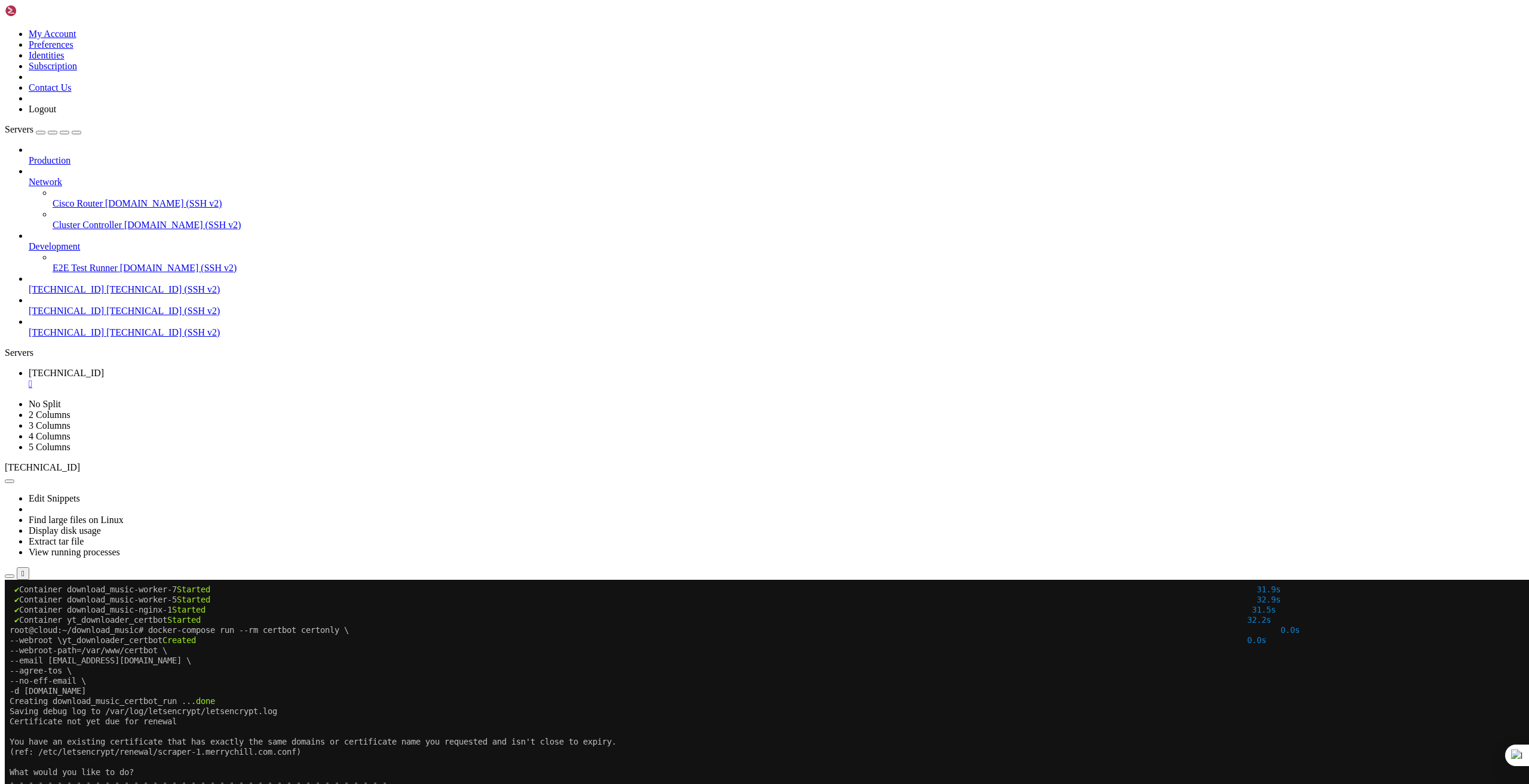
scroll to position [1608, 0]
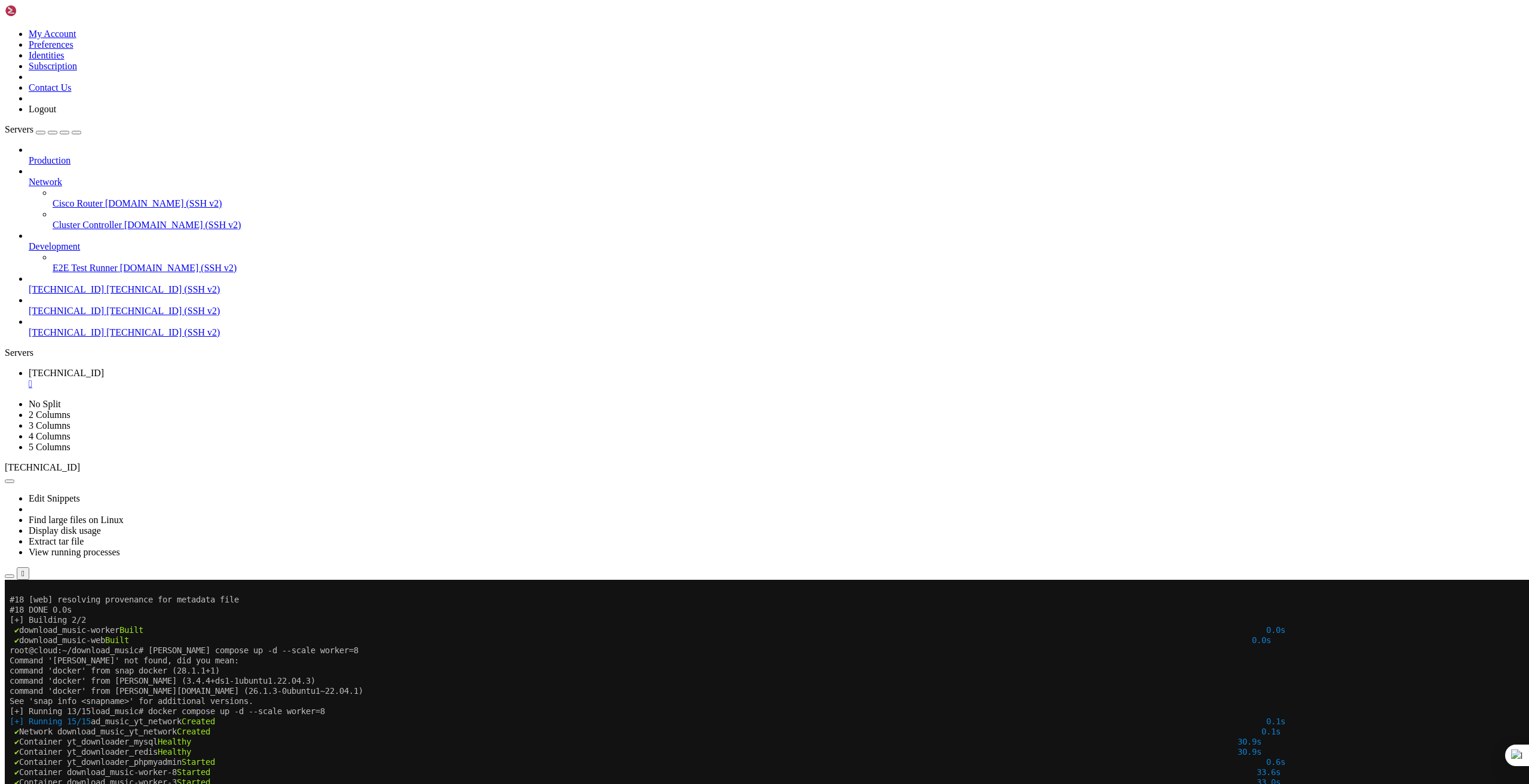
scroll to position [5482, 0]
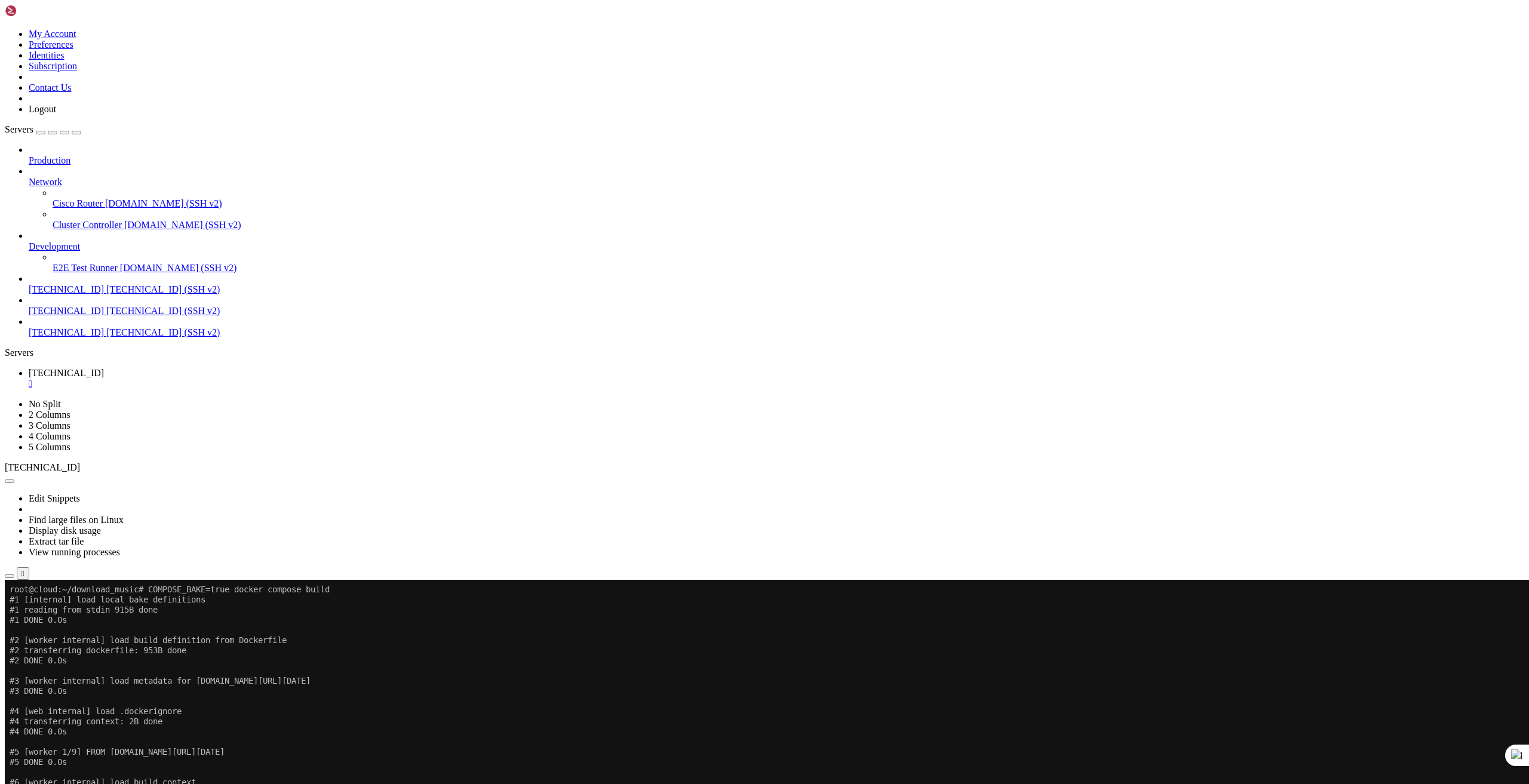
scroll to position [6488, 0]
drag, startPoint x: 528, startPoint y: 774, endPoint x: 528, endPoint y: 782, distance: 8.0
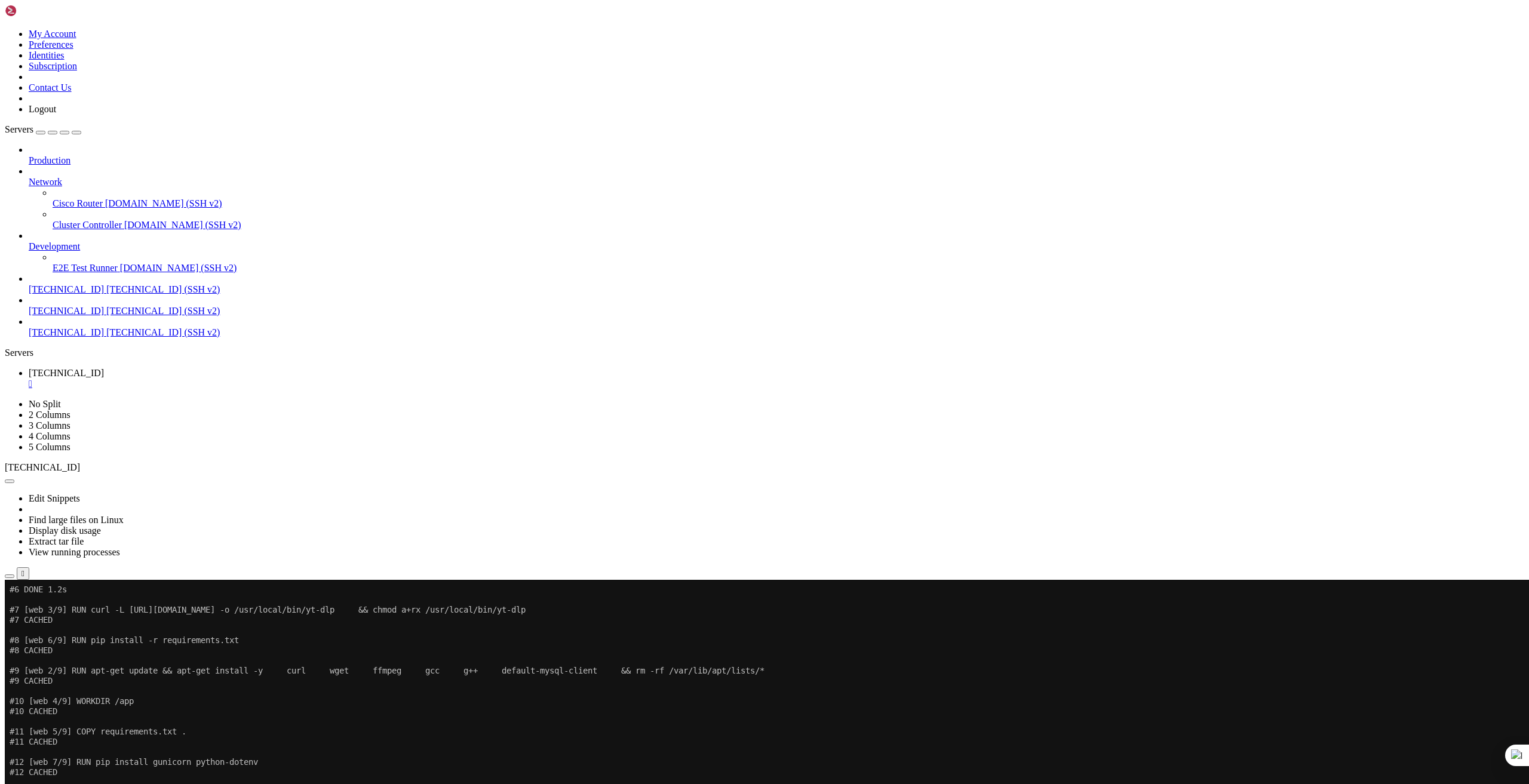
scroll to position [6701, 0]
